Goal: Information Seeking & Learning: Find specific fact

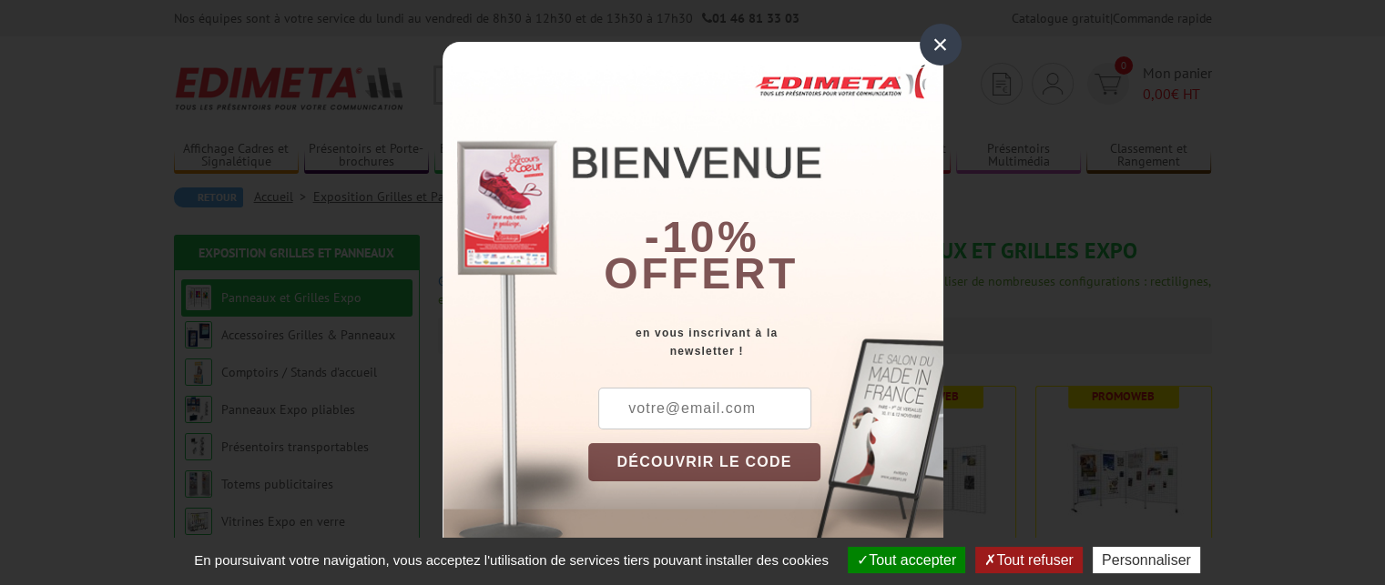
click at [928, 51] on div "×" at bounding box center [941, 45] width 42 height 42
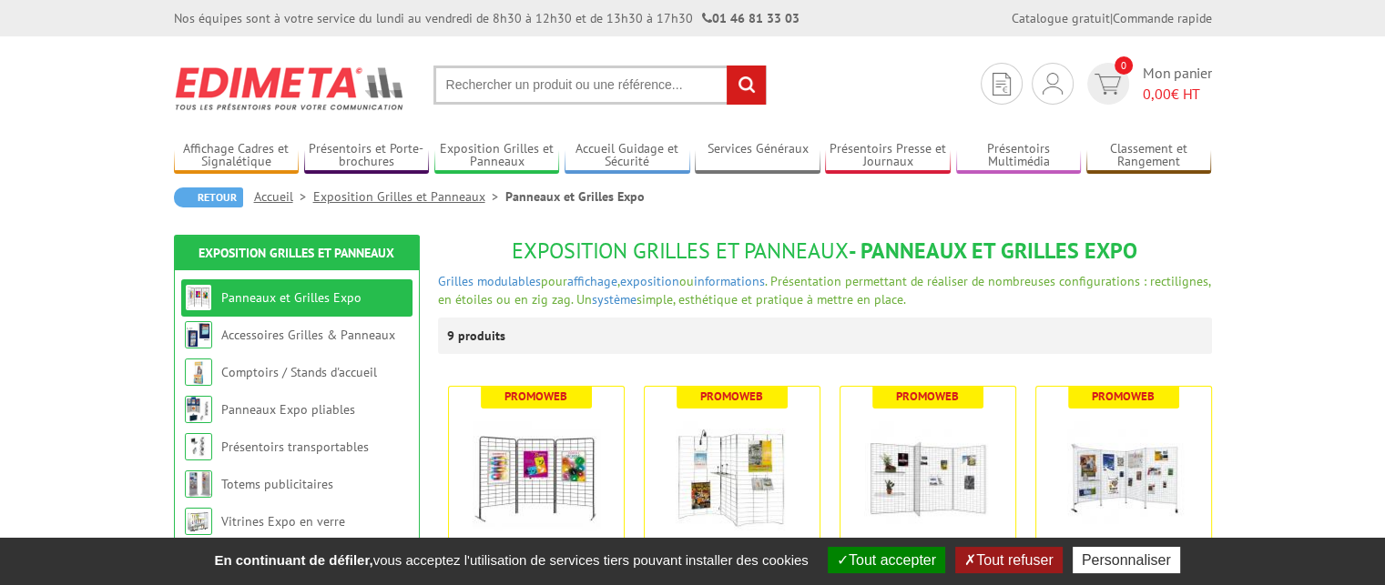
click at [716, 94] on input "text" at bounding box center [599, 85] width 333 height 39
type input "support tableau"
click at [727, 66] on input "rechercher" at bounding box center [746, 85] width 39 height 39
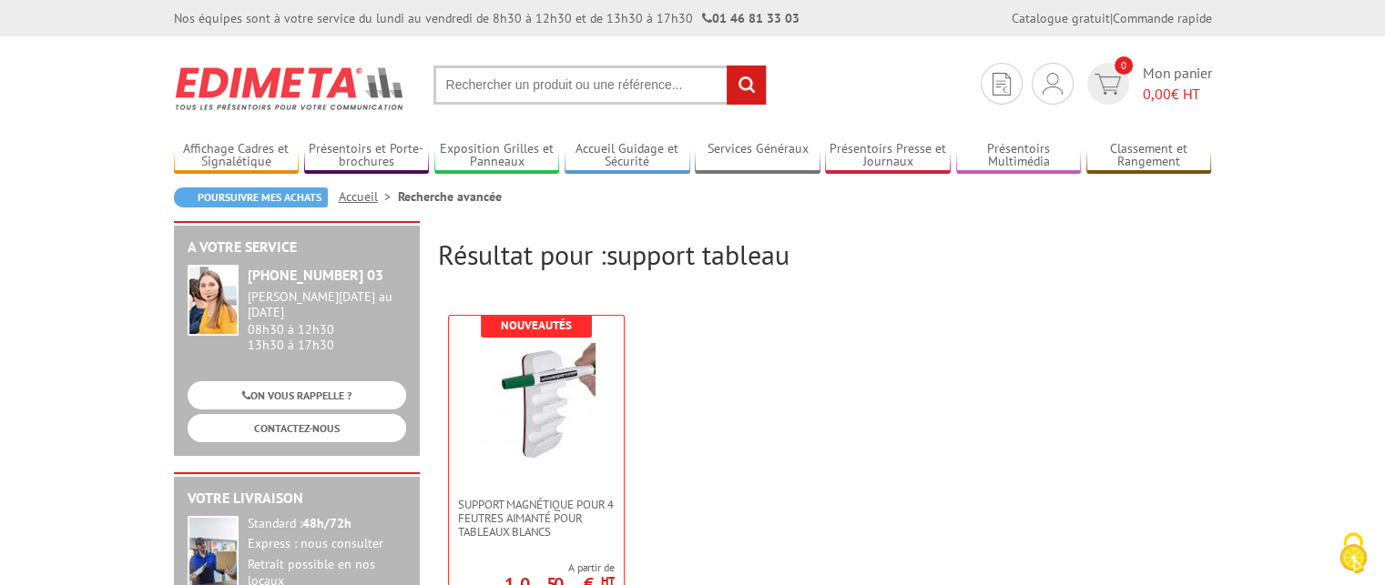
click at [715, 94] on input "text" at bounding box center [599, 85] width 333 height 39
click at [641, 66] on input "text" at bounding box center [599, 85] width 333 height 39
click at [640, 77] on input "text" at bounding box center [599, 85] width 333 height 39
type input "accroche tableau"
click at [727, 66] on input "rechercher" at bounding box center [746, 85] width 39 height 39
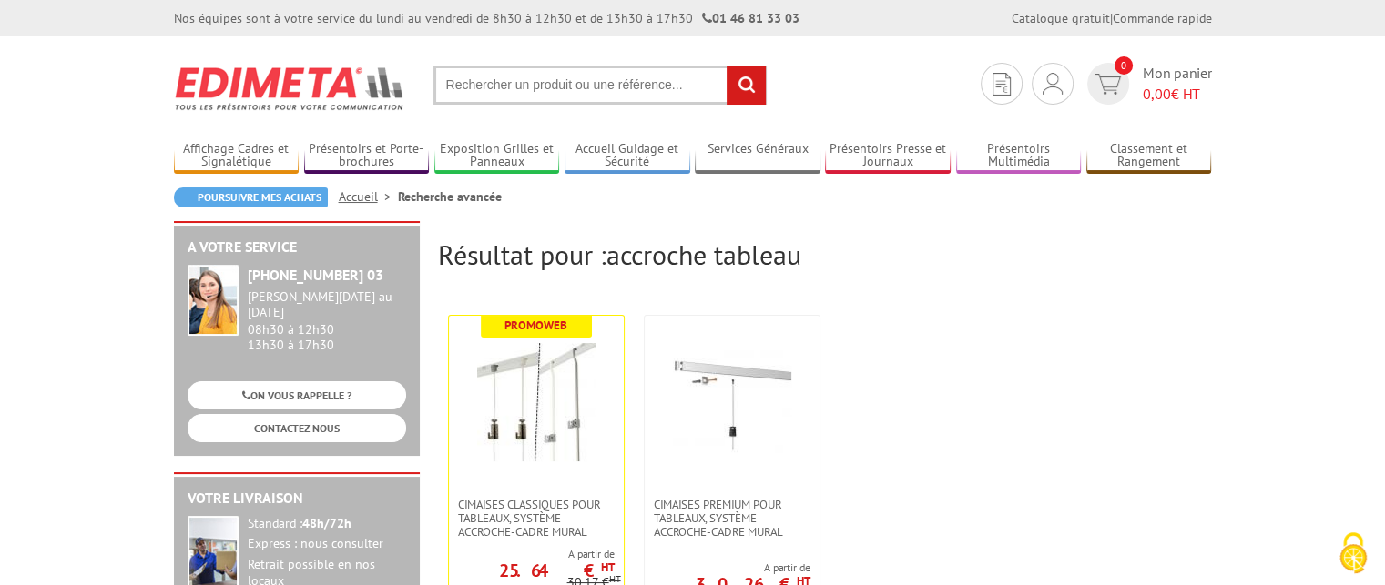
click at [626, 89] on input "text" at bounding box center [599, 85] width 333 height 39
type input "crochet tableau"
click at [727, 66] on input "rechercher" at bounding box center [746, 85] width 39 height 39
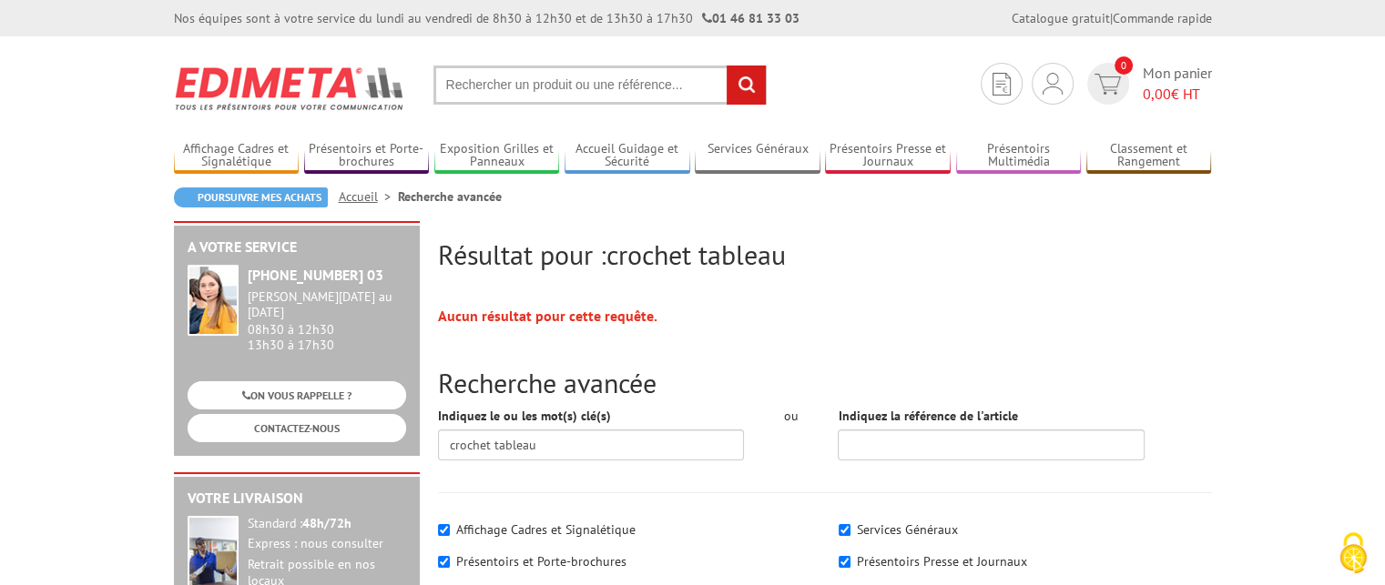
click at [618, 97] on input "text" at bounding box center [599, 85] width 333 height 39
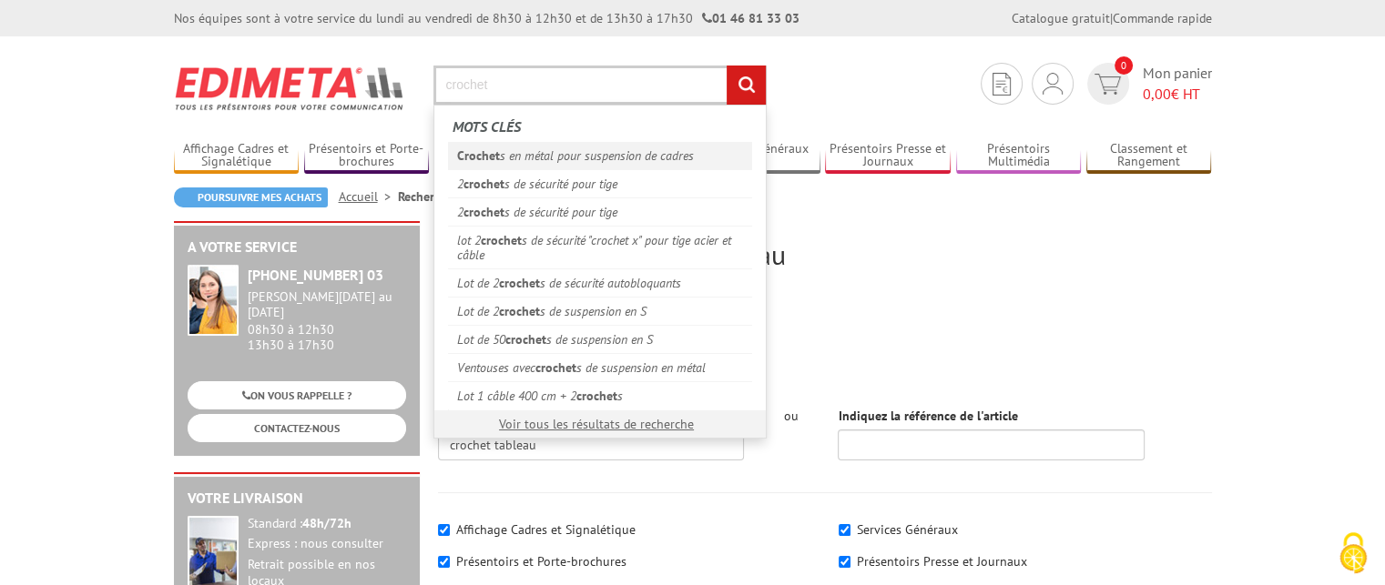
type input "crochet"
click at [610, 147] on link "Crochet s en métal pour suspension de cadres" at bounding box center [600, 155] width 304 height 27
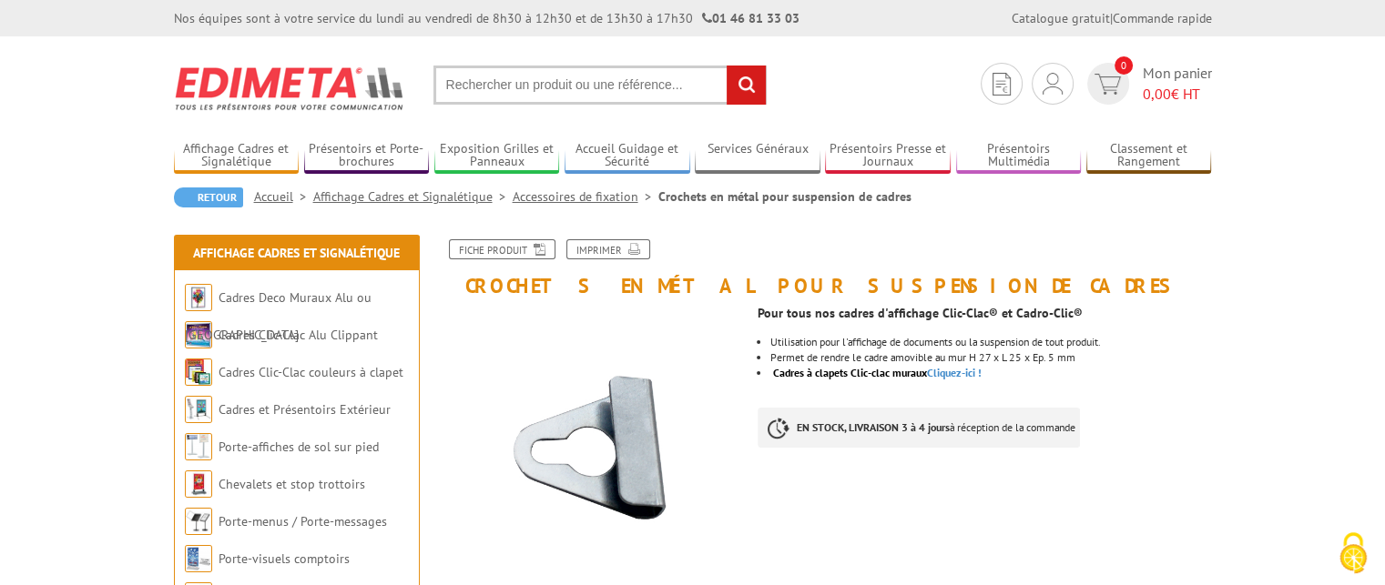
click at [631, 91] on input "text" at bounding box center [599, 85] width 333 height 39
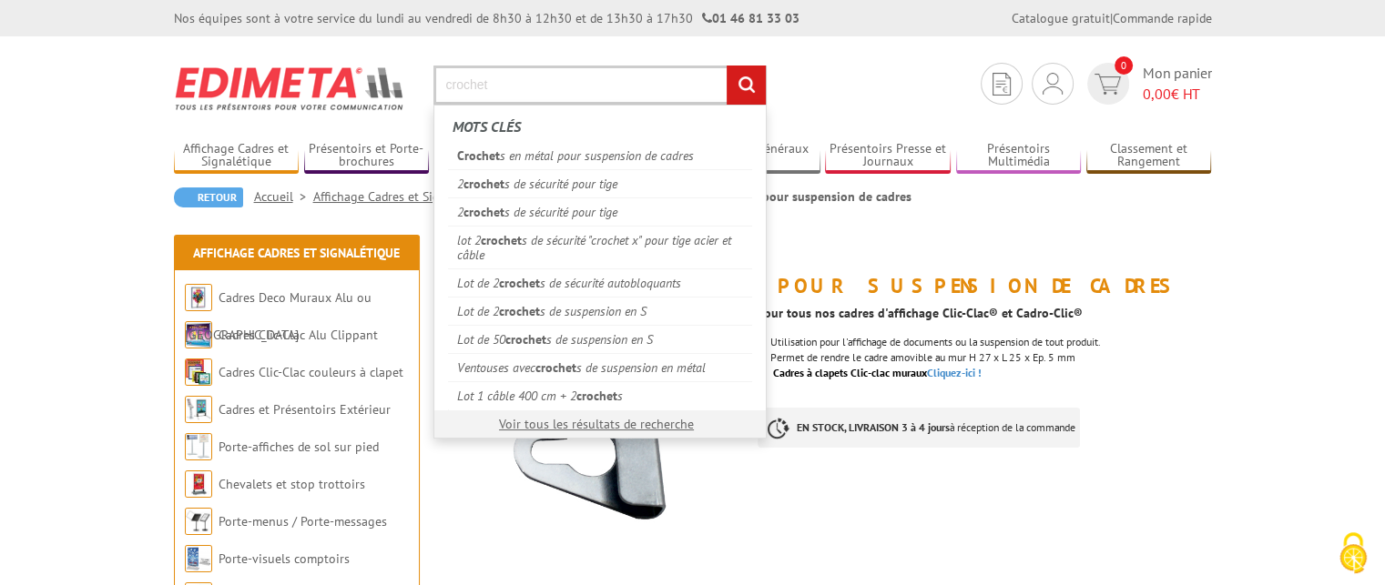
type input "crochet"
click at [727, 66] on input "rechercher" at bounding box center [746, 85] width 39 height 39
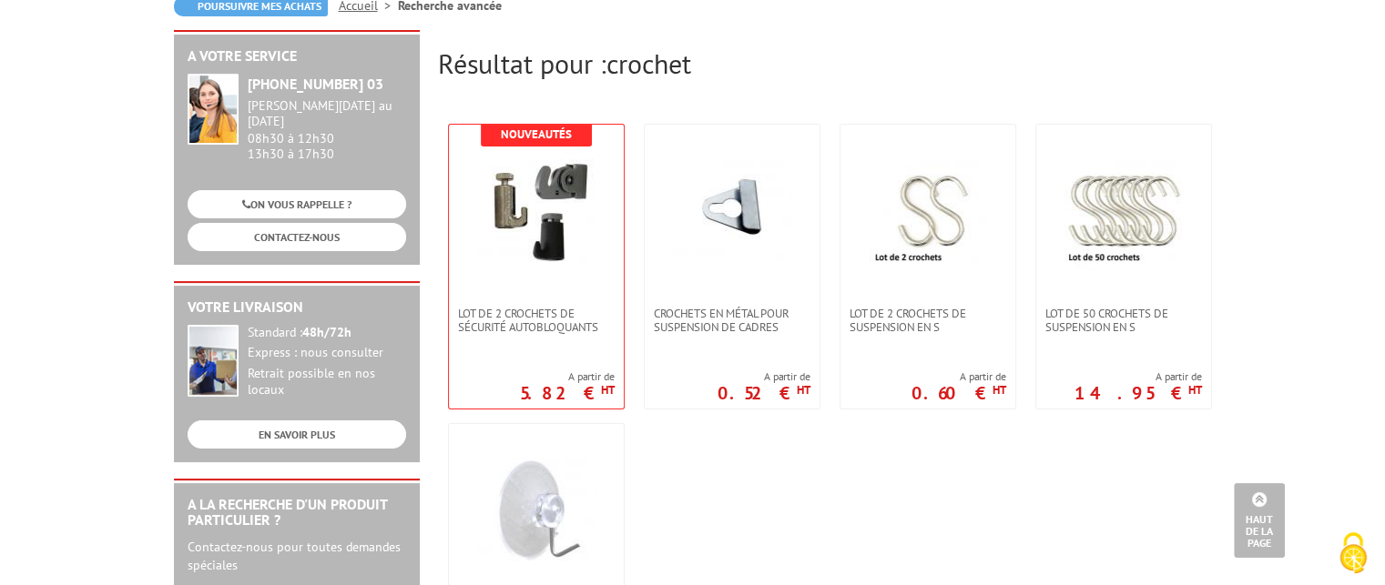
scroll to position [182, 0]
